Goal: Information Seeking & Learning: Learn about a topic

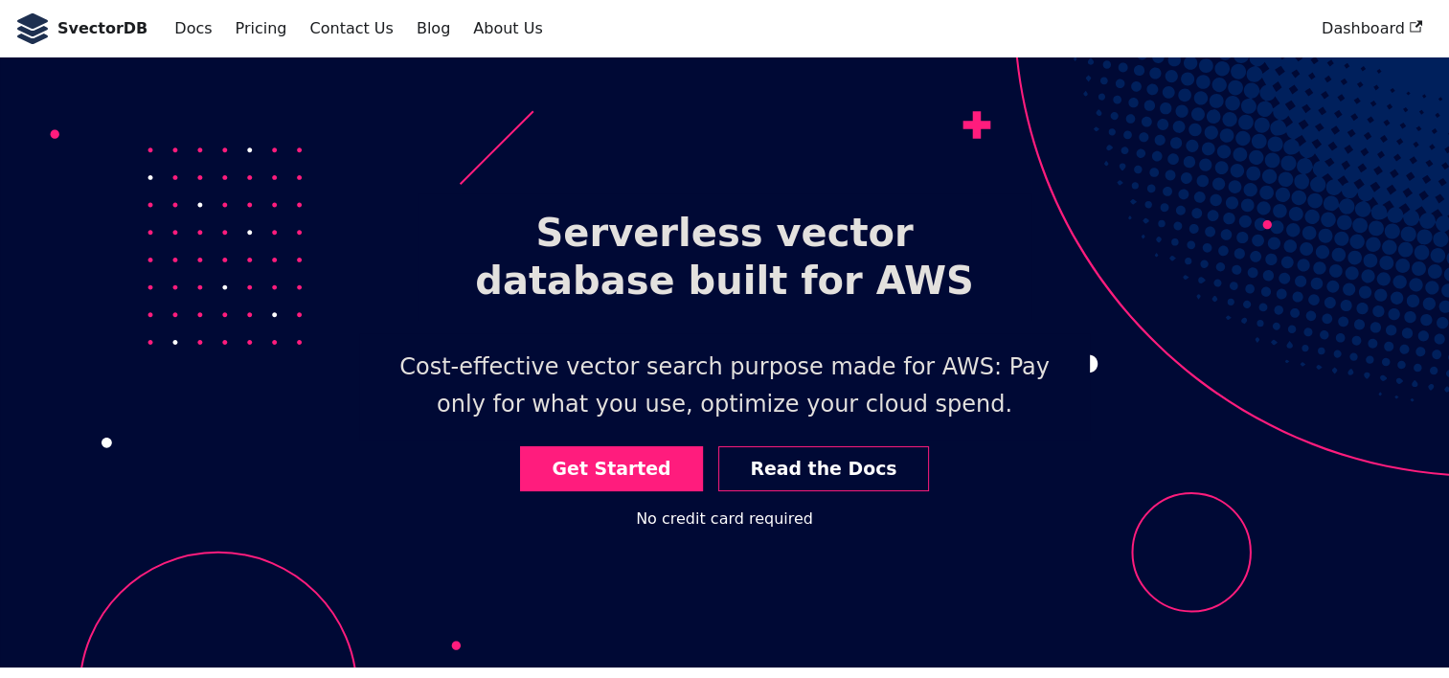
click at [463, 45] on div "SvectorDB Docs Pricing Contact Us Blog About Us" at bounding box center [662, 29] width 1295 height 42
click at [471, 38] on link "About Us" at bounding box center [508, 28] width 92 height 33
click at [471, 35] on link "About Us" at bounding box center [508, 28] width 92 height 33
click at [462, 32] on link "About Us" at bounding box center [508, 28] width 92 height 33
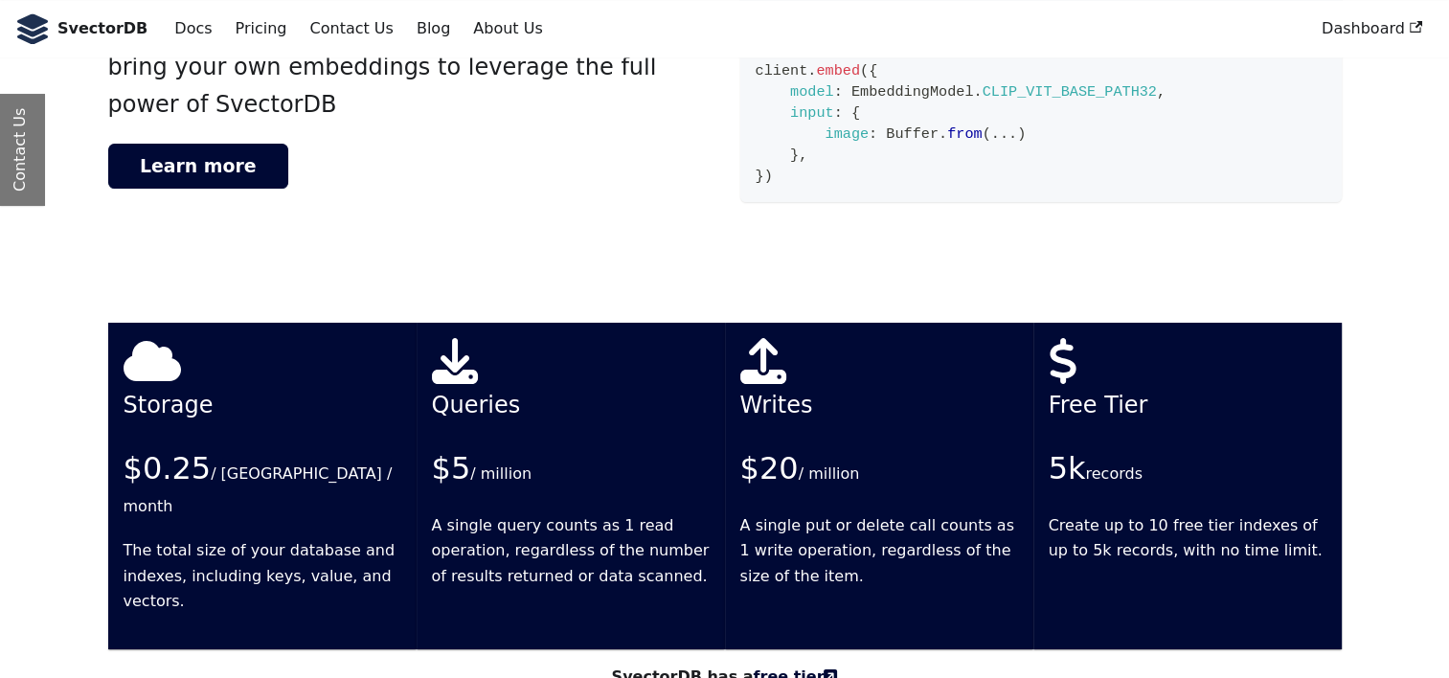
scroll to position [3373, 0]
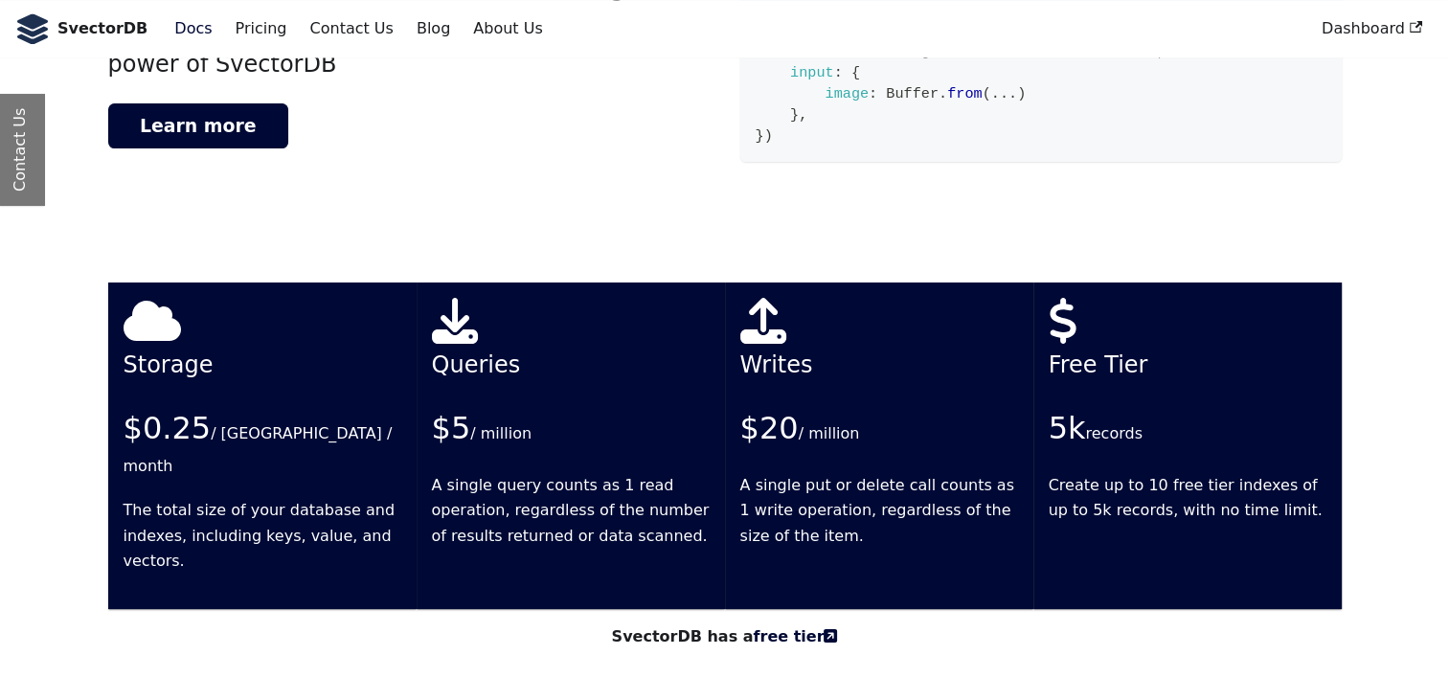
click at [165, 29] on link "Docs" at bounding box center [193, 28] width 60 height 33
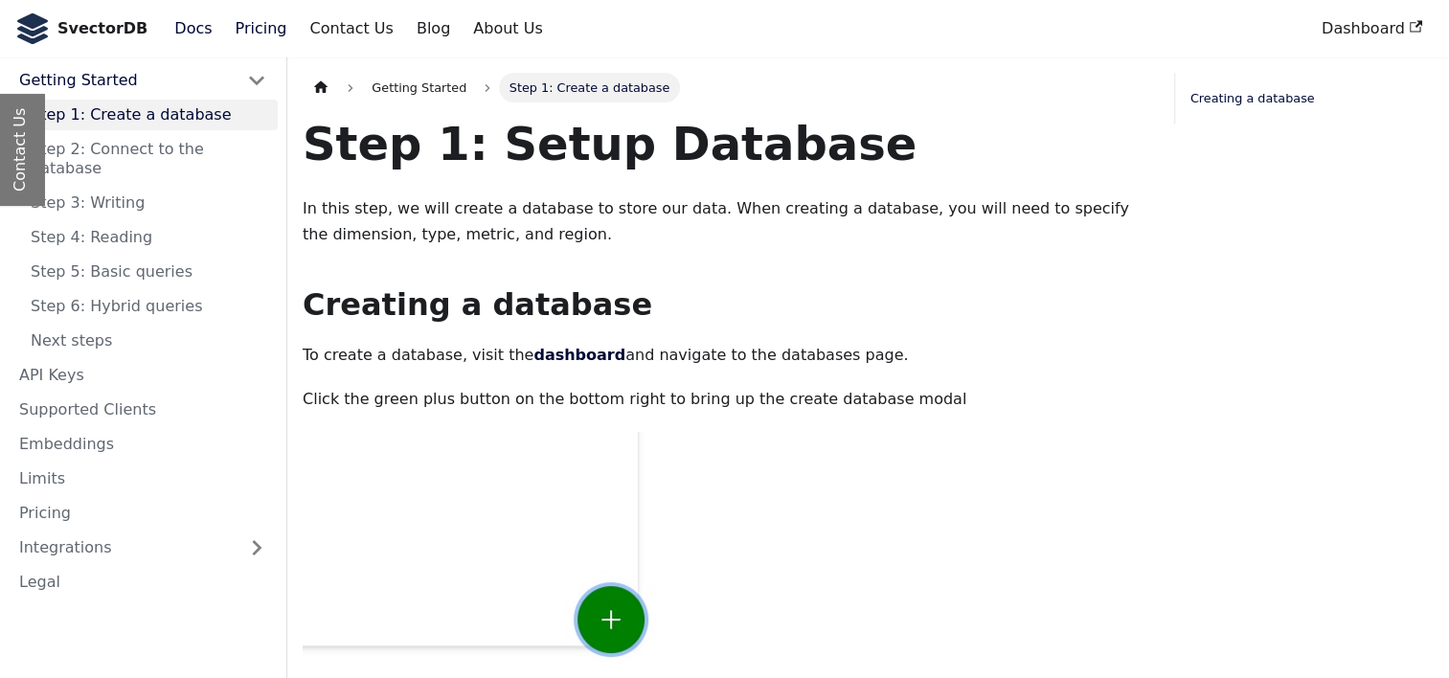
click at [255, 24] on link "Pricing" at bounding box center [261, 28] width 75 height 33
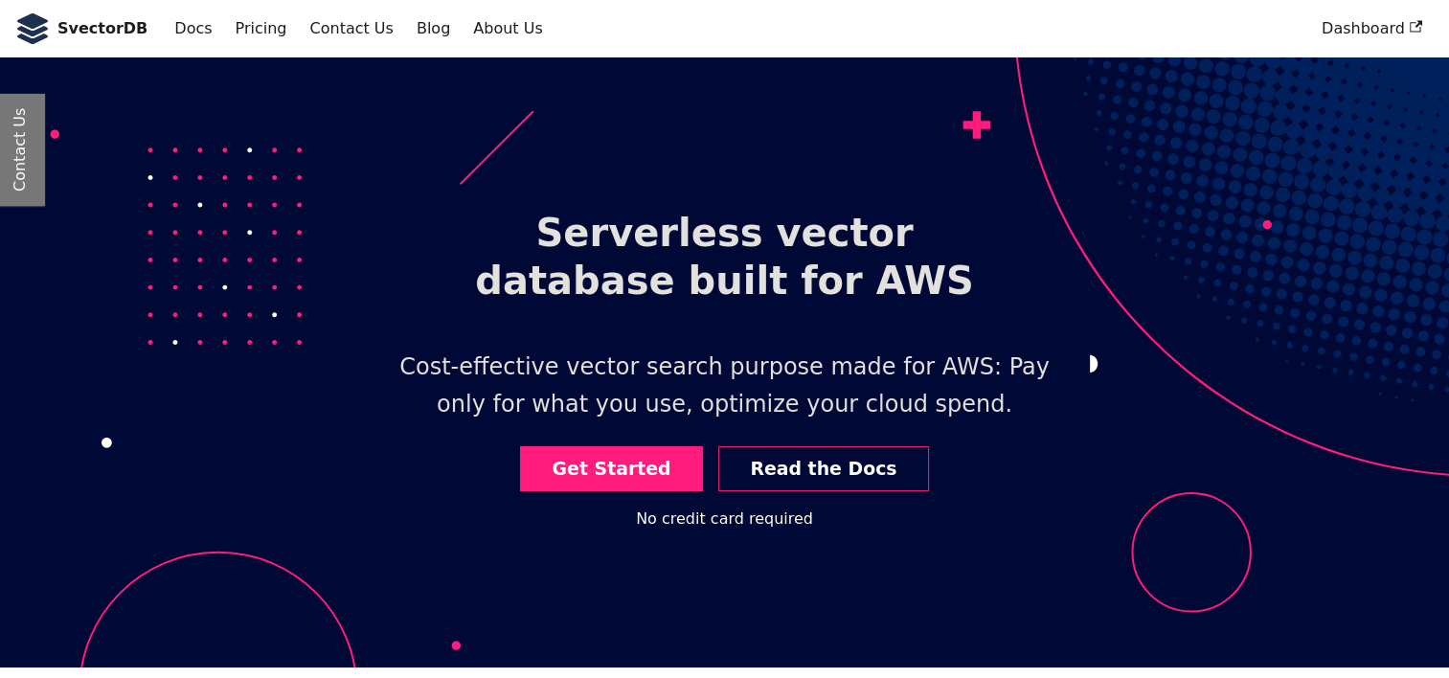
scroll to position [3490, 0]
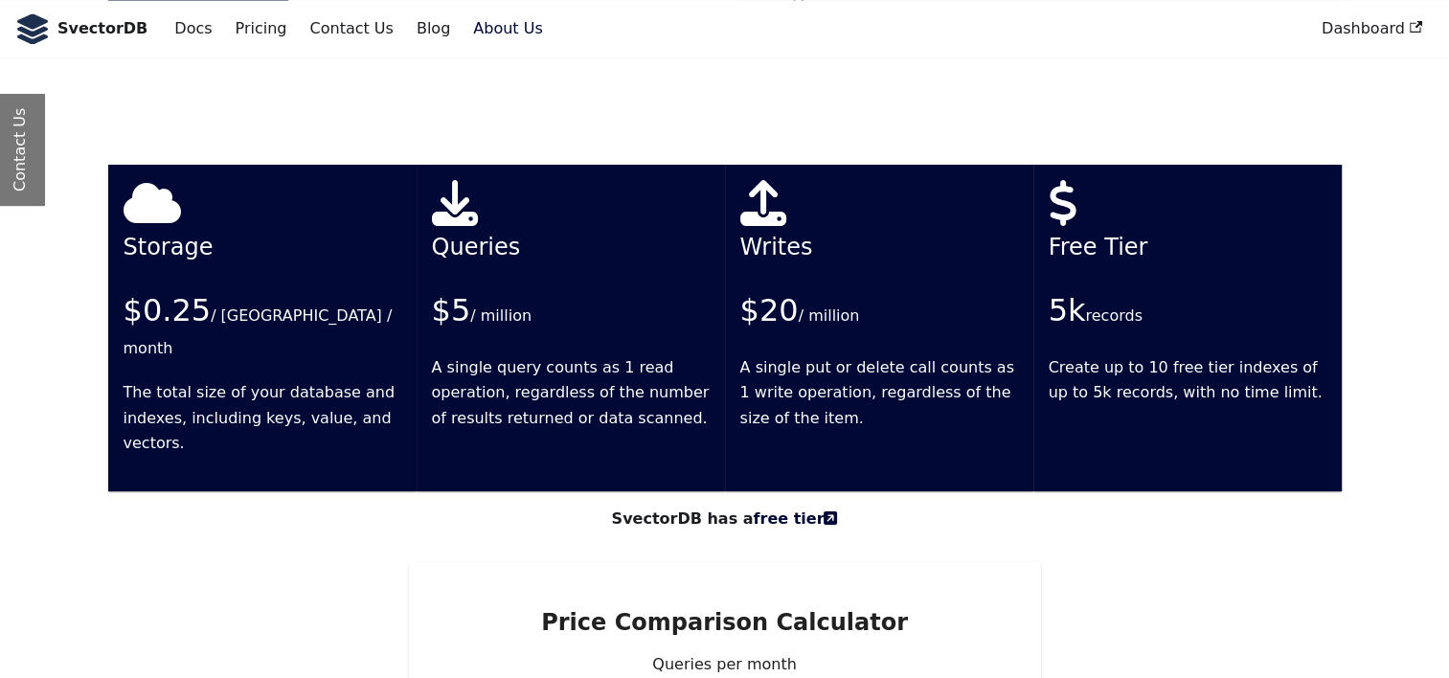
click at [465, 35] on link "About Us" at bounding box center [508, 28] width 92 height 33
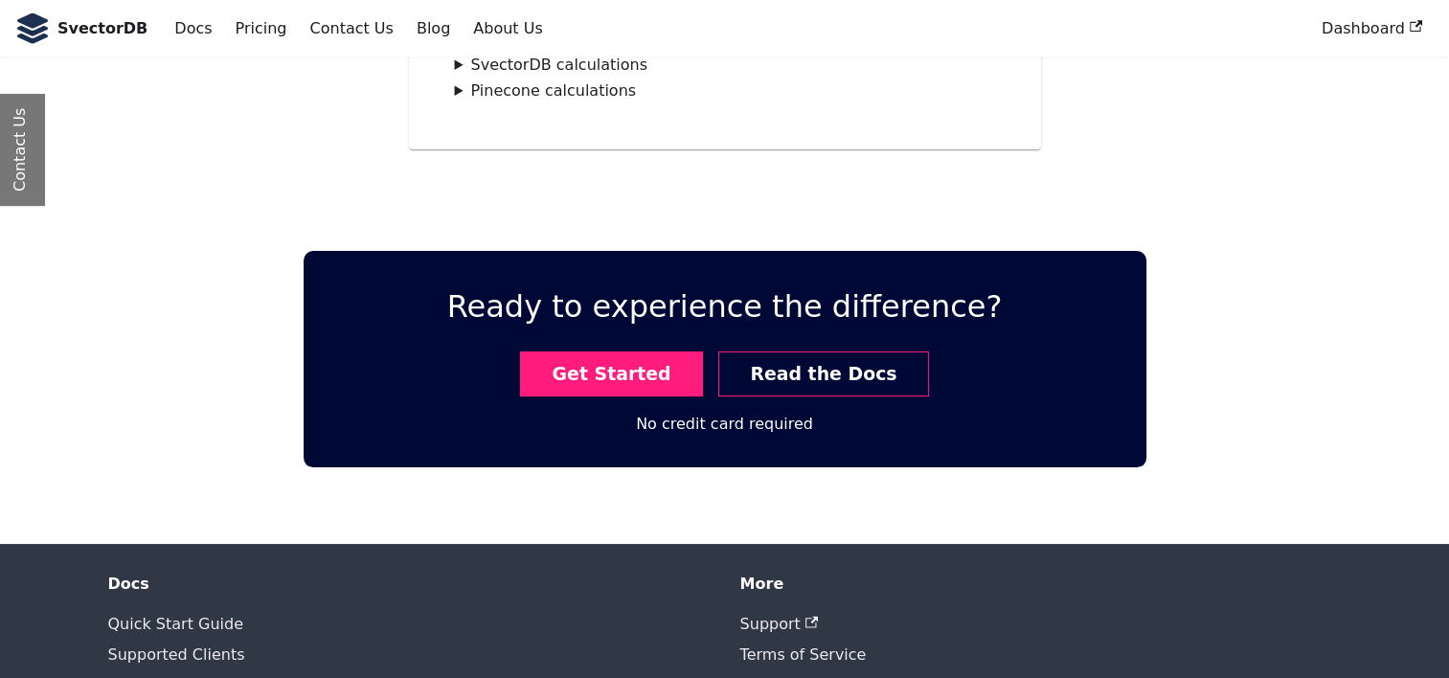
scroll to position [4389, 0]
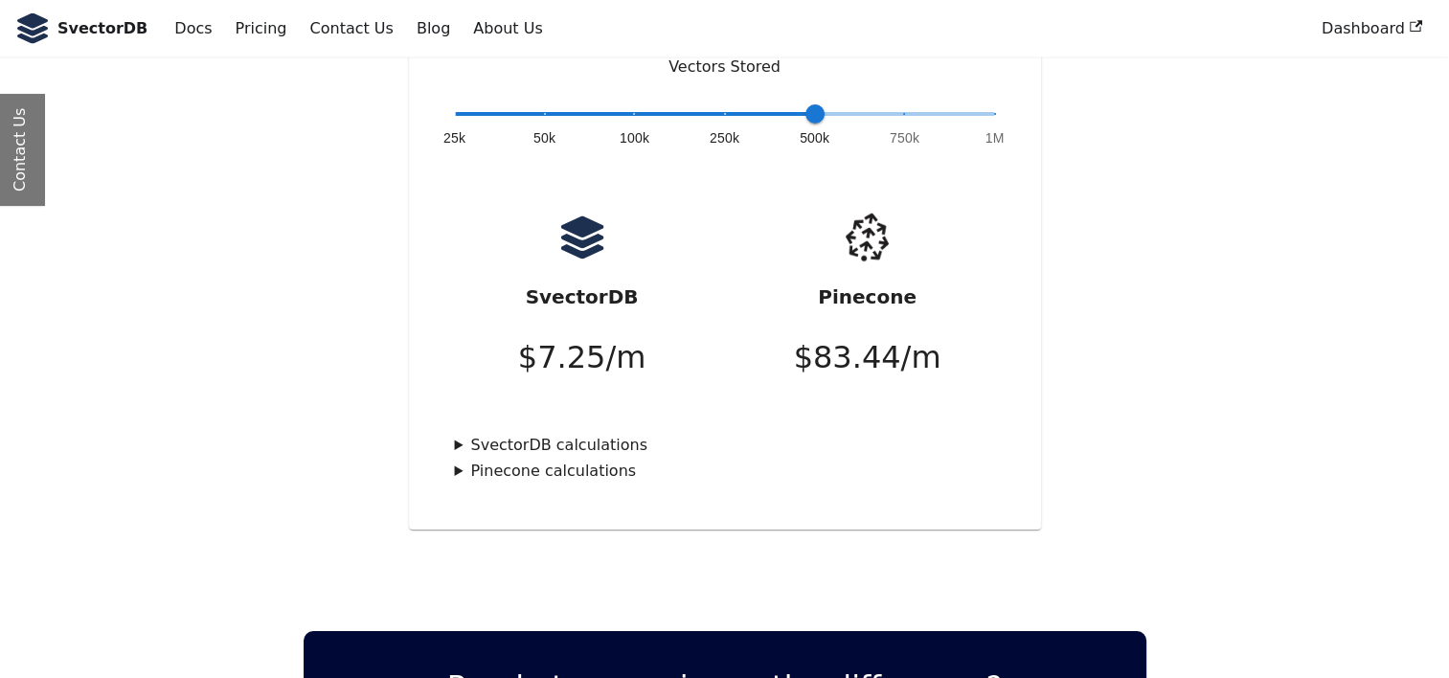
click at [466, 433] on summary "SvectorDB calculations" at bounding box center [725, 445] width 540 height 25
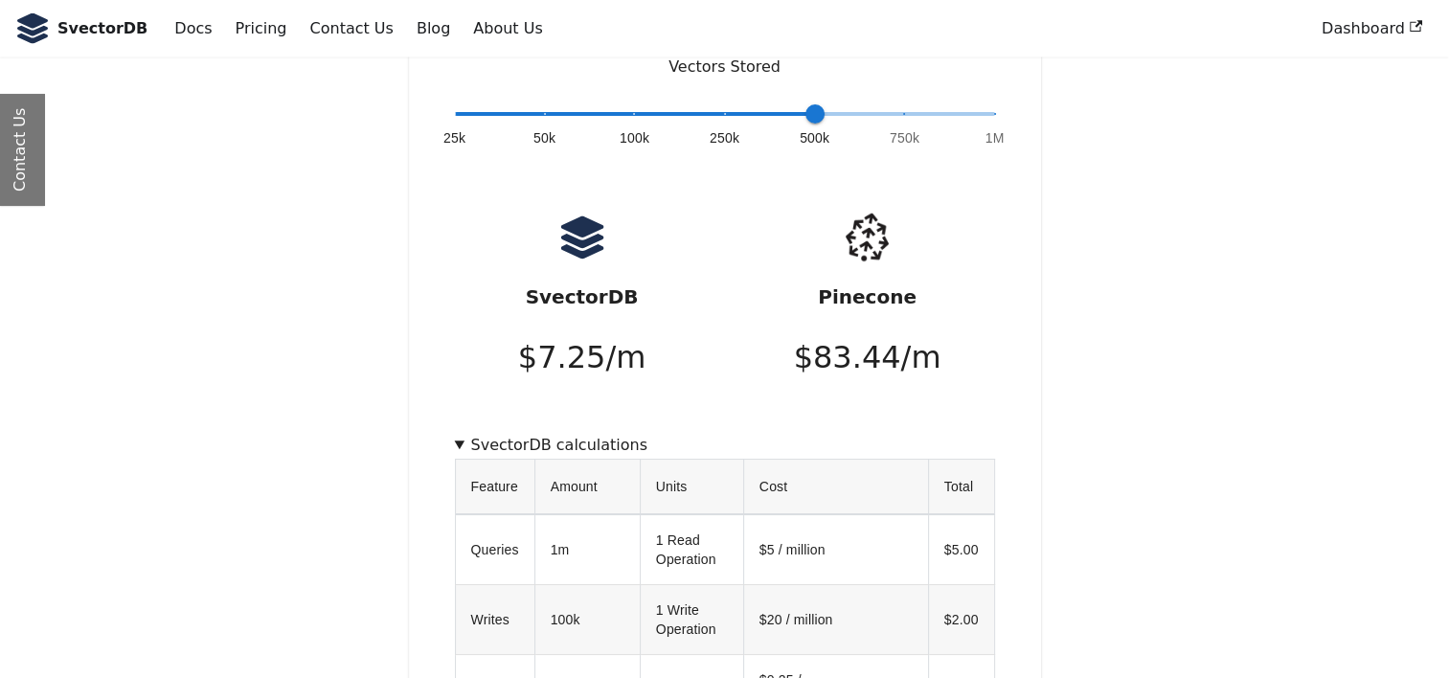
scroll to position [4554, 0]
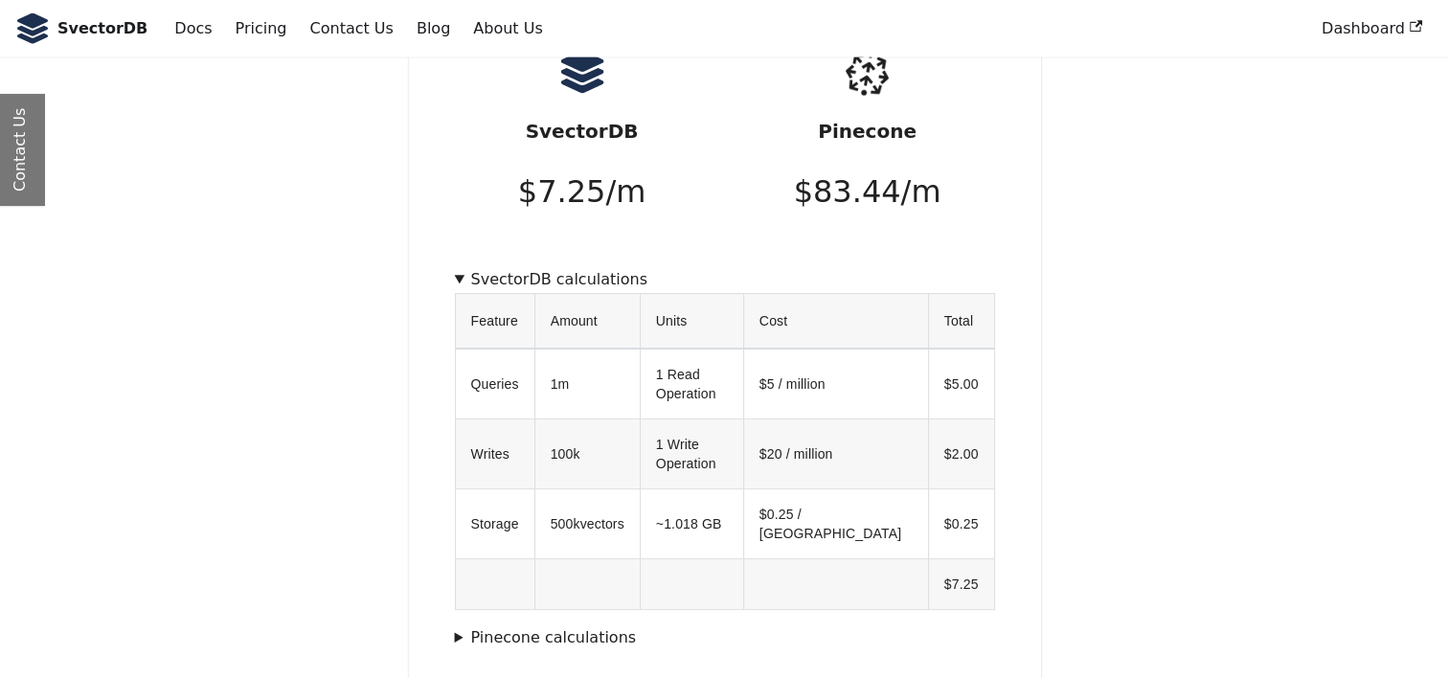
click at [469, 625] on summary "Pinecone calculations" at bounding box center [725, 637] width 540 height 25
